Goal: Navigation & Orientation: Find specific page/section

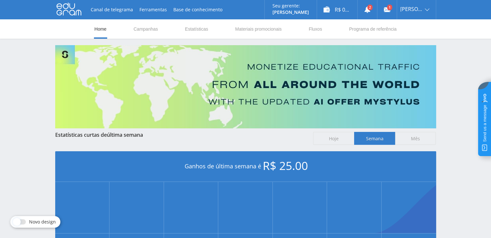
click at [71, 13] on icon at bounding box center [69, 9] width 25 height 13
click at [74, 7] on use at bounding box center [69, 9] width 25 height 13
